Goal: Task Accomplishment & Management: Manage account settings

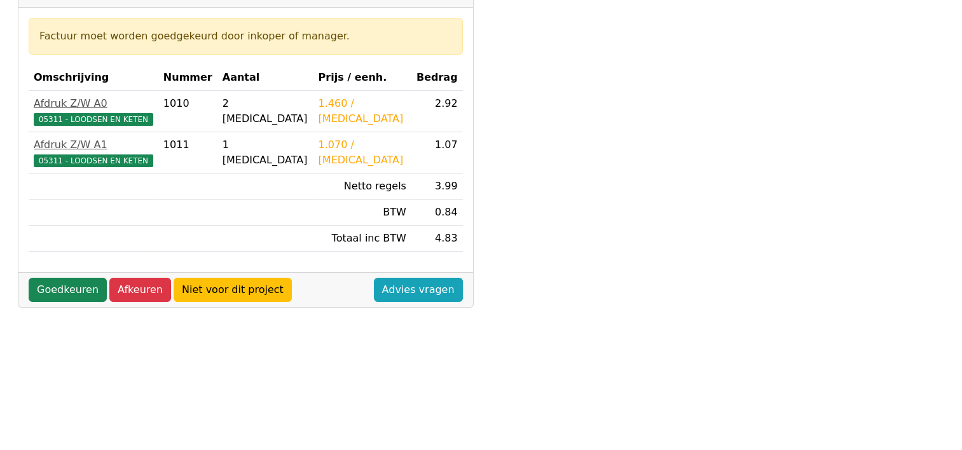
scroll to position [254, 0]
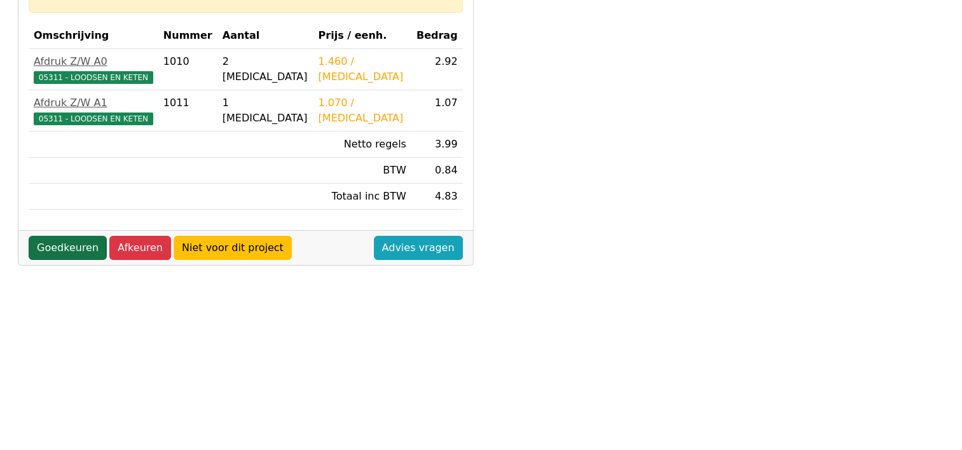
click at [69, 249] on link "Goedkeuren" at bounding box center [68, 248] width 78 height 24
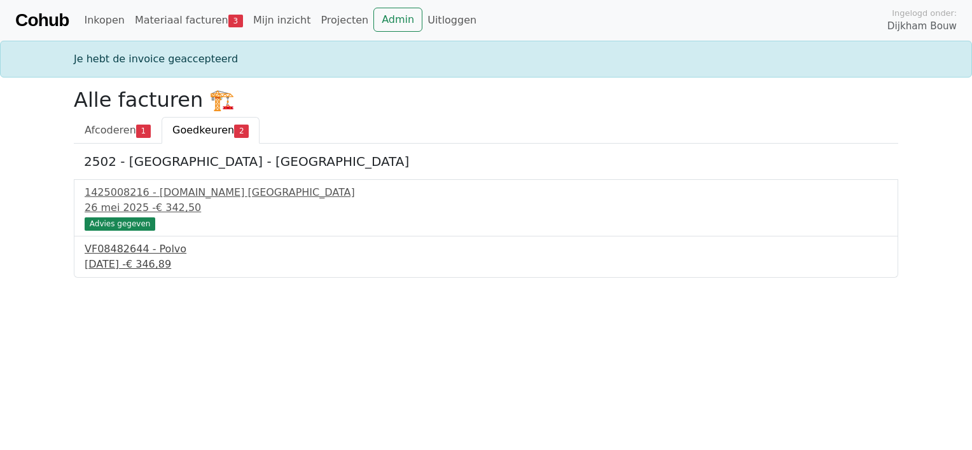
click at [122, 261] on div "10 september 2025 - € 346,89" at bounding box center [486, 264] width 803 height 15
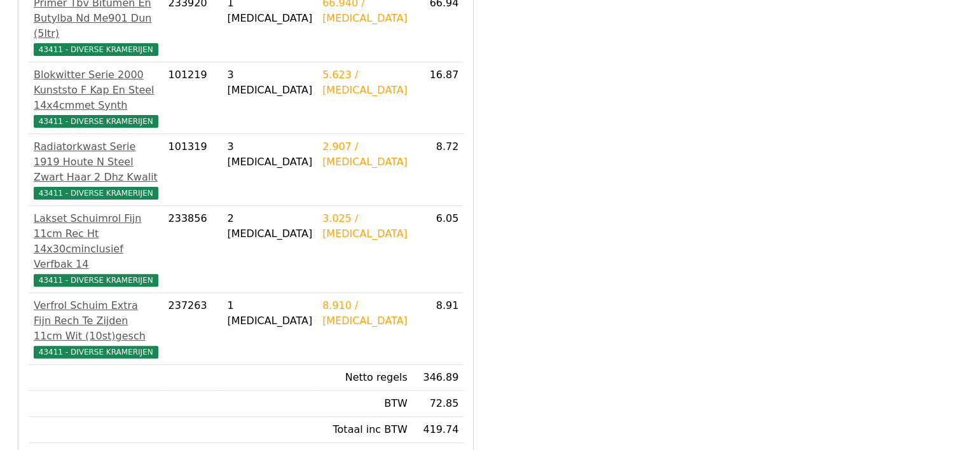
scroll to position [382, 0]
